Goal: Navigation & Orientation: Find specific page/section

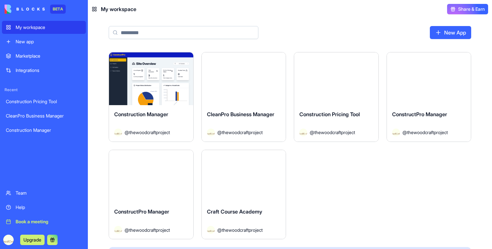
click at [182, 123] on div "Construction Manager" at bounding box center [151, 119] width 74 height 18
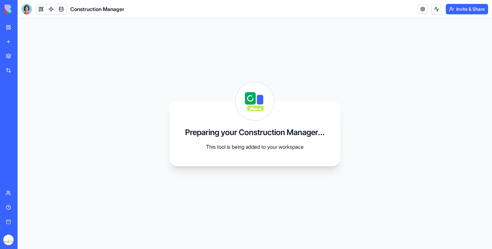
click at [10, 26] on link "My workspace" at bounding box center [15, 27] width 26 height 13
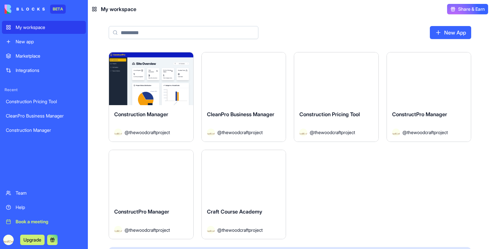
click at [219, 96] on div "Launch" at bounding box center [244, 78] width 84 height 53
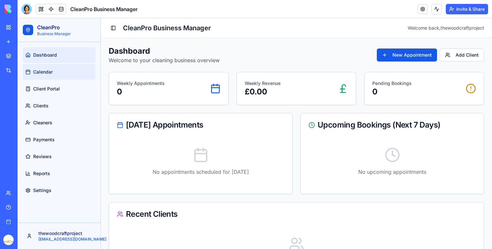
click at [58, 71] on link "Calendar" at bounding box center [59, 72] width 73 height 16
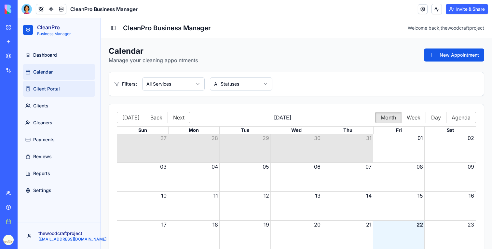
click at [58, 82] on link "Client Portal" at bounding box center [59, 89] width 73 height 16
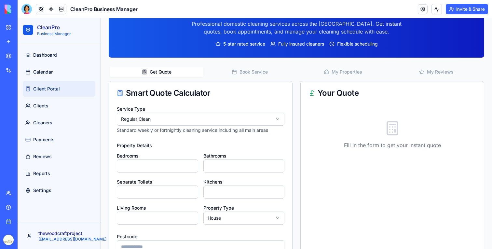
scroll to position [54, 0]
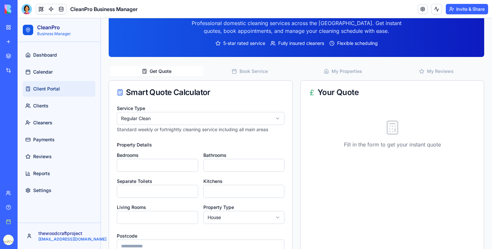
click at [250, 69] on button "Book Service" at bounding box center [249, 71] width 93 height 10
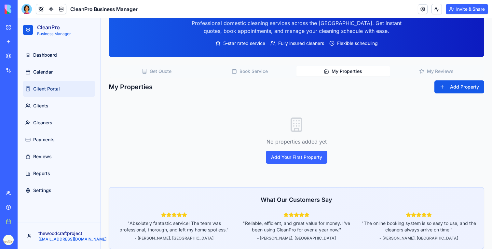
click at [317, 71] on button "My Properties" at bounding box center [342, 71] width 93 height 10
click at [435, 65] on div "Get Quote Book Service My Properties My Reviews" at bounding box center [296, 71] width 375 height 13
click at [435, 71] on button "My Reviews" at bounding box center [436, 71] width 93 height 10
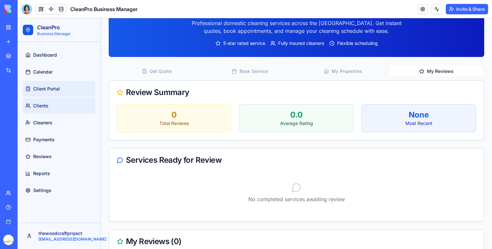
click at [62, 100] on link "Clients" at bounding box center [59, 106] width 73 height 16
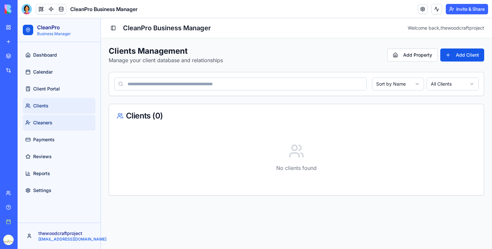
click at [58, 117] on link "Cleaners" at bounding box center [59, 123] width 73 height 16
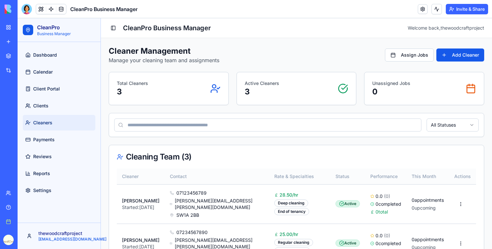
scroll to position [69, 0]
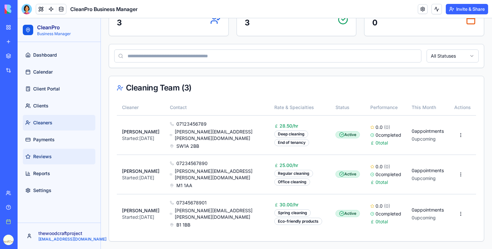
click at [35, 156] on span "Reviews" at bounding box center [42, 156] width 19 height 7
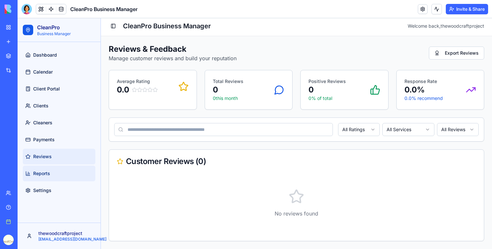
click at [45, 166] on link "Reports" at bounding box center [59, 174] width 73 height 16
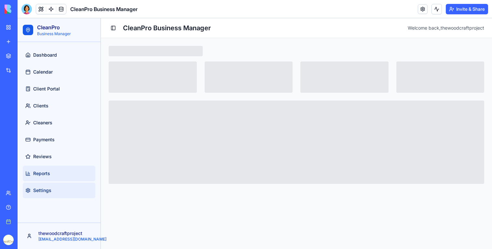
click at [46, 184] on link "Settings" at bounding box center [59, 190] width 73 height 16
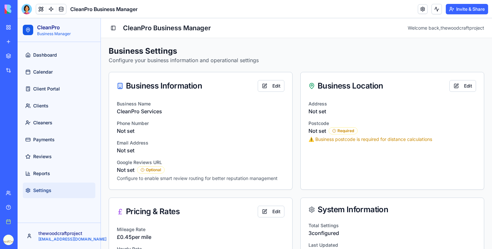
click at [7, 29] on link "My workspace" at bounding box center [15, 27] width 26 height 13
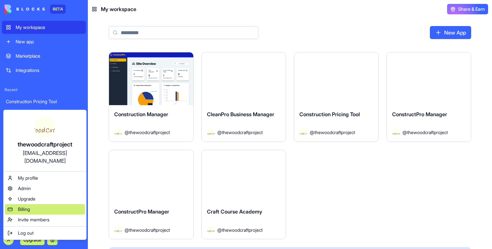
click at [31, 204] on div "Billing" at bounding box center [45, 209] width 80 height 10
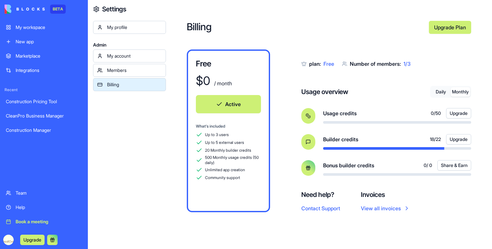
click at [457, 89] on button "Monthly" at bounding box center [460, 91] width 20 height 9
click at [440, 93] on button "Daily" at bounding box center [441, 91] width 20 height 9
click at [458, 93] on button "Monthly" at bounding box center [460, 91] width 20 height 9
click at [34, 31] on link "My workspace" at bounding box center [44, 27] width 84 height 13
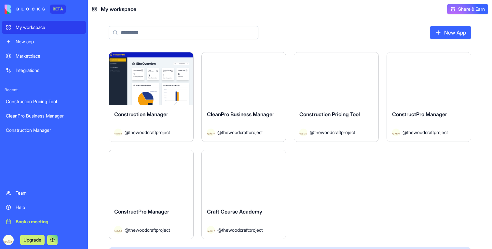
click at [412, 103] on div "Launch" at bounding box center [429, 78] width 84 height 53
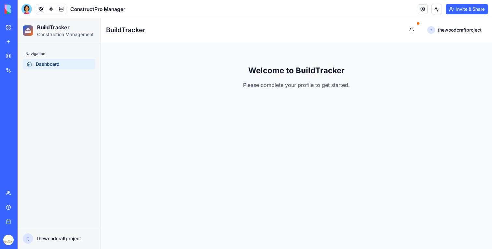
click at [12, 30] on link "My workspace" at bounding box center [15, 27] width 26 height 13
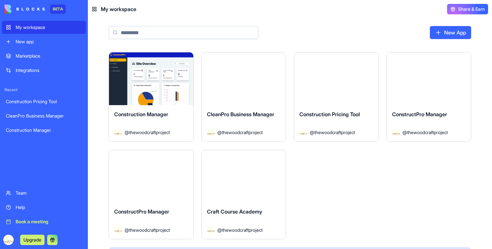
click at [338, 108] on div "Construction Pricing Tool @ thewoodcraftproject" at bounding box center [336, 123] width 84 height 36
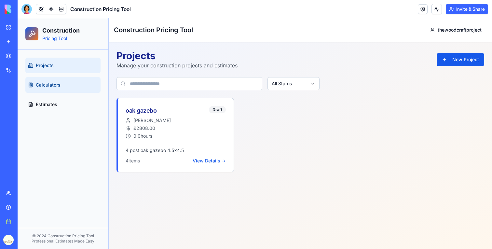
click at [60, 86] on span "Calculators" at bounding box center [48, 85] width 25 height 7
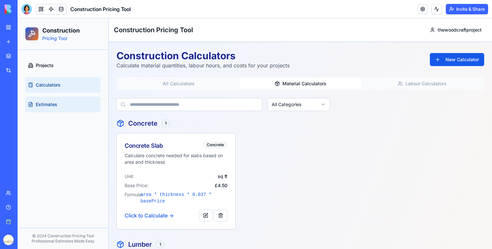
click at [60, 109] on link "Estimates" at bounding box center [62, 105] width 75 height 16
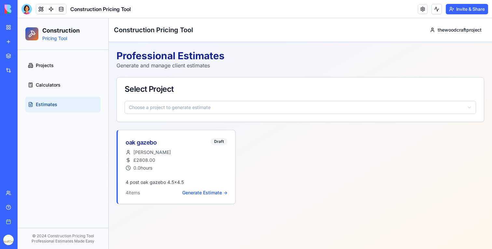
click at [10, 24] on link "My workspace" at bounding box center [15, 27] width 26 height 13
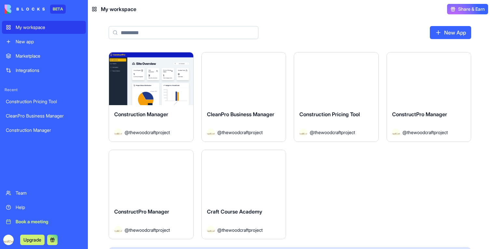
click at [267, 194] on div "Launch" at bounding box center [244, 176] width 84 height 53
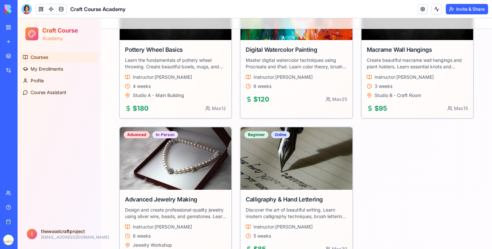
scroll to position [164, 0]
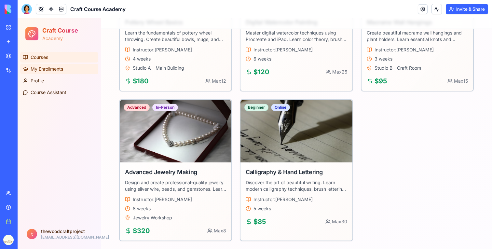
click at [57, 72] on span "My Enrollments" at bounding box center [47, 69] width 33 height 7
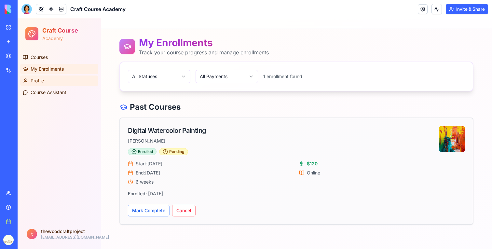
click at [49, 81] on link "Profile" at bounding box center [59, 80] width 78 height 10
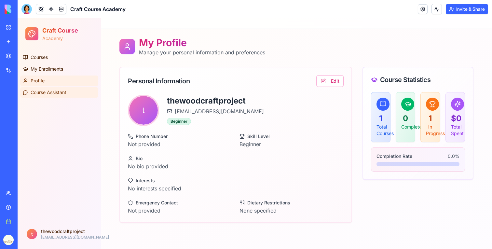
click at [49, 94] on span "Course Assistant" at bounding box center [49, 92] width 36 height 7
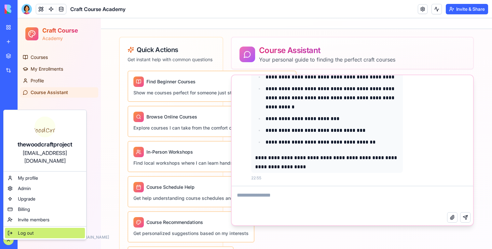
click at [36, 228] on div "Log out" at bounding box center [45, 233] width 80 height 10
